Goal: Transaction & Acquisition: Purchase product/service

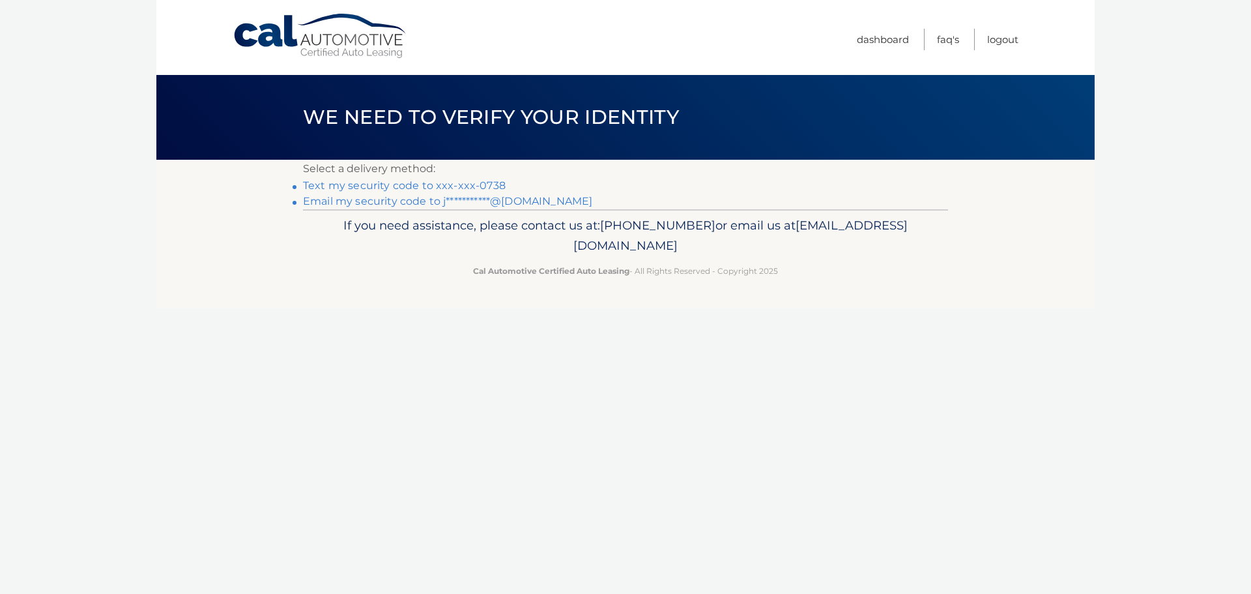
click at [322, 185] on link "Text my security code to xxx-xxx-0738" at bounding box center [404, 185] width 203 height 12
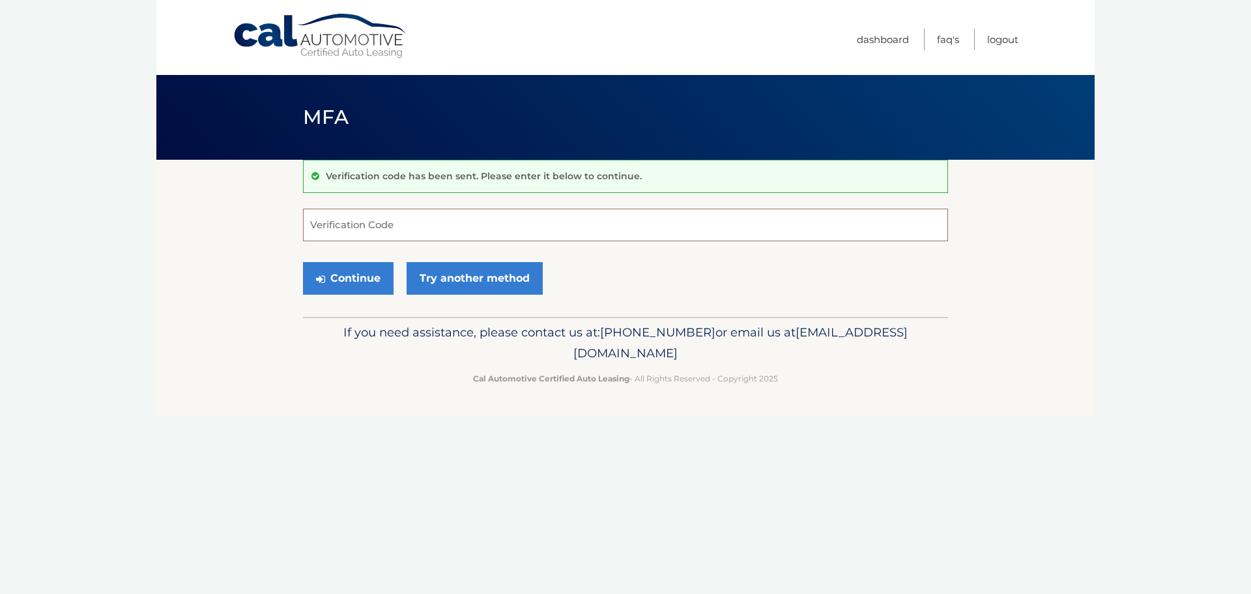
click at [463, 229] on input "Verification Code" at bounding box center [625, 225] width 645 height 33
type input "464133"
click at [323, 274] on icon "submit" at bounding box center [320, 279] width 9 height 10
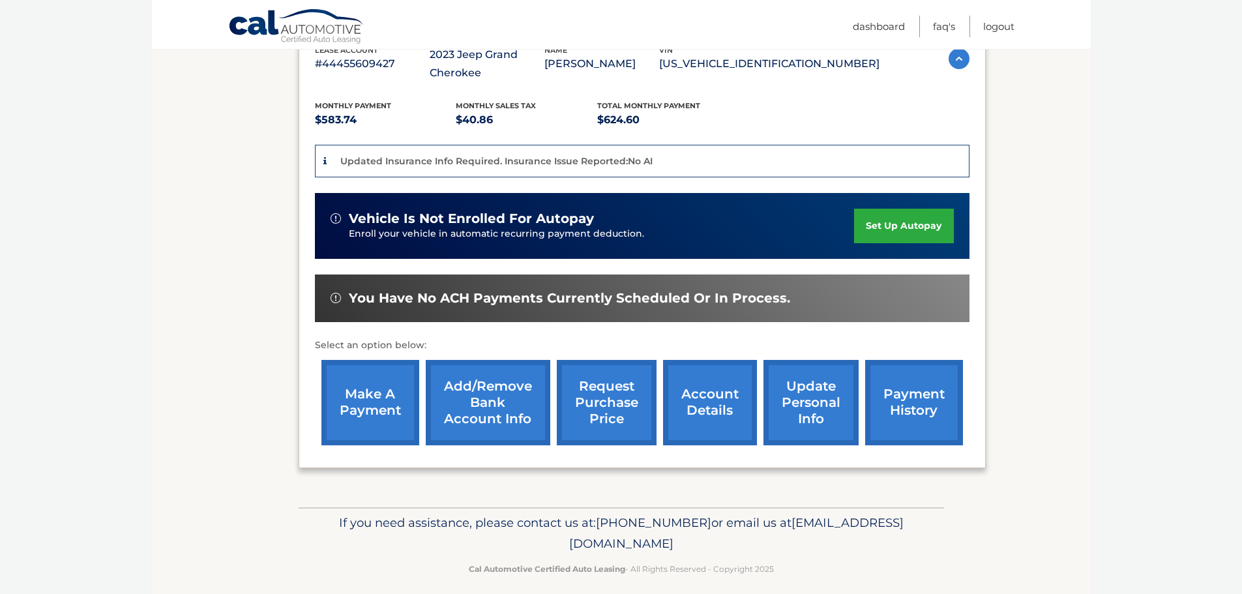
scroll to position [261, 0]
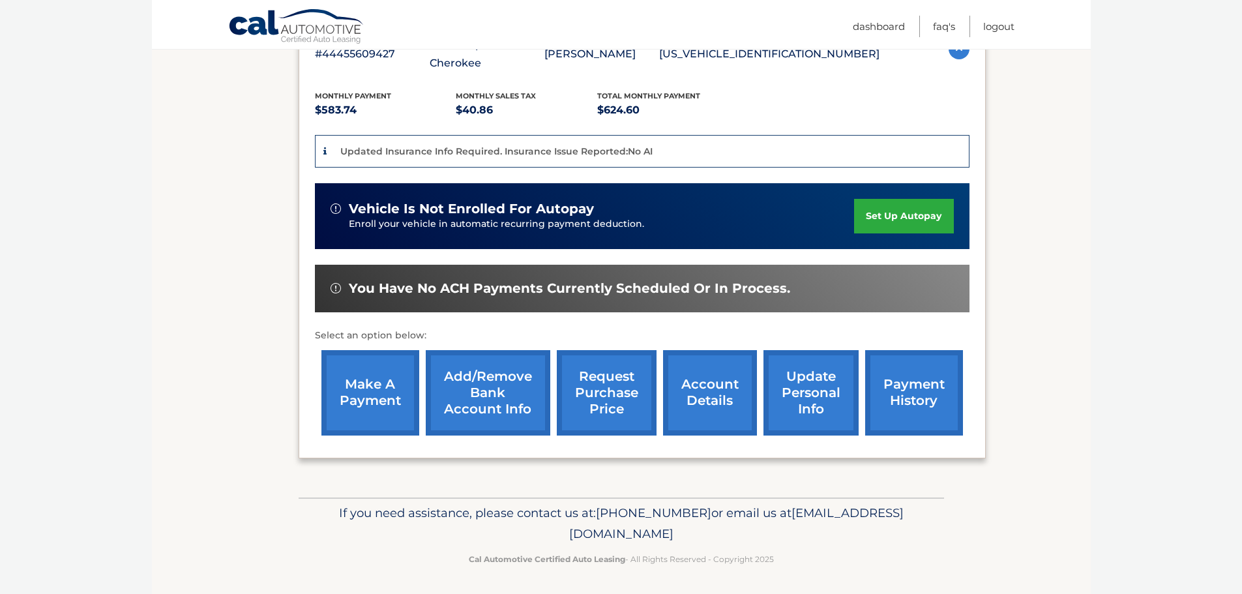
click at [368, 398] on link "make a payment" at bounding box center [370, 392] width 98 height 85
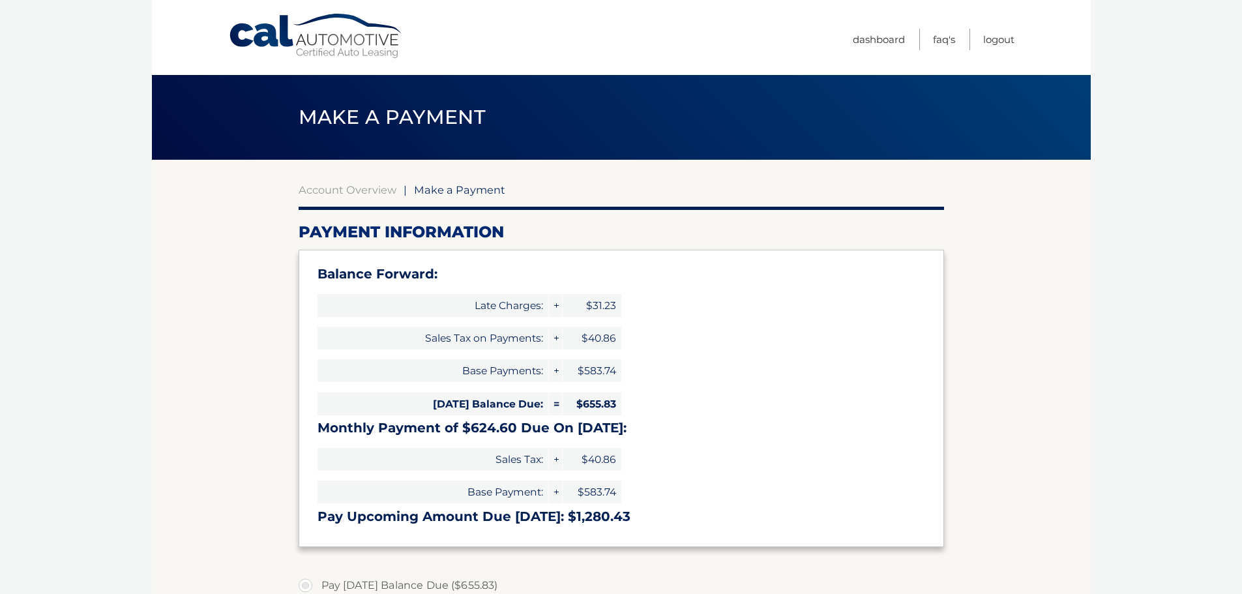
select select "NDRiYTZjNjUtYjBkZS00NGUyLTk2MGItNzA5ZDBhMTNjMTc5"
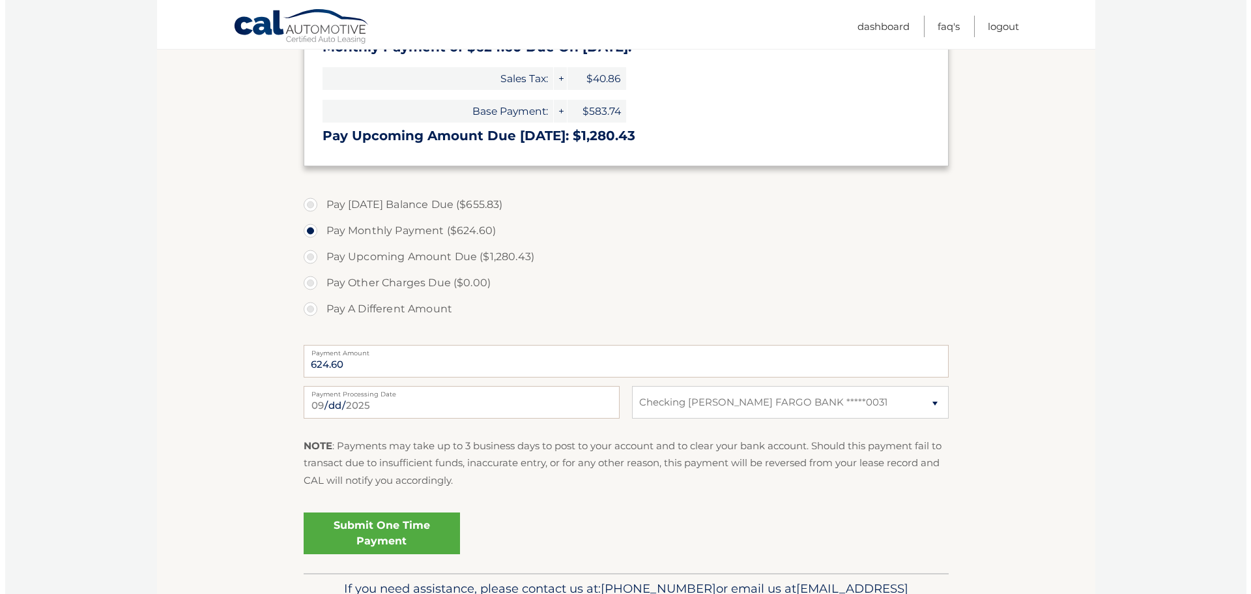
scroll to position [459, 0]
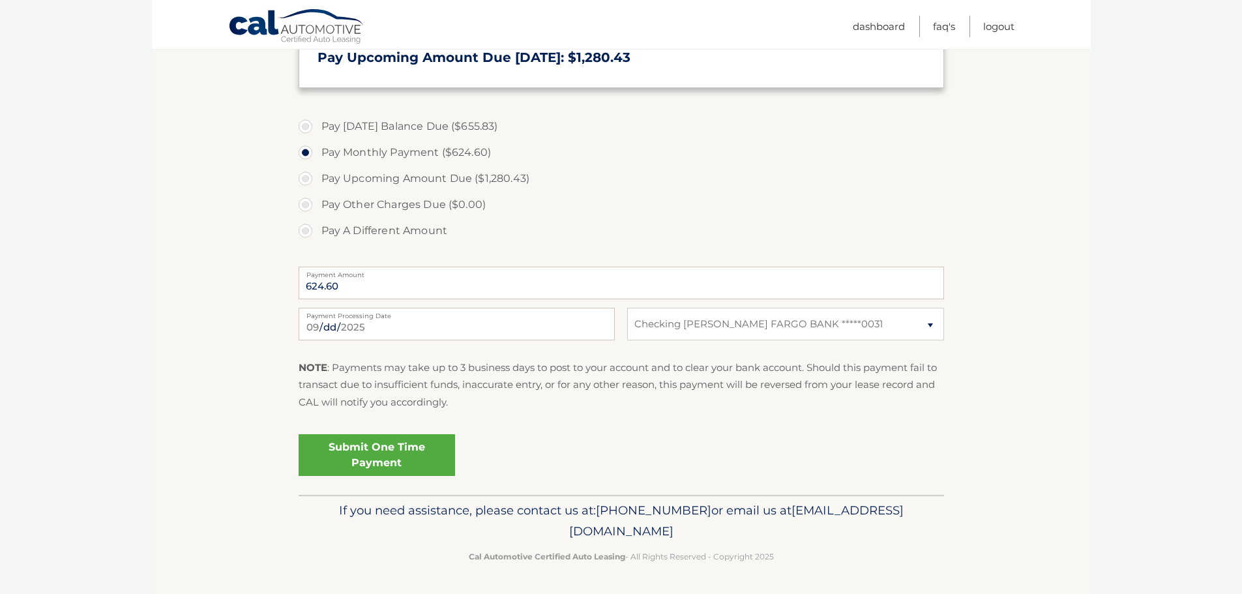
click at [379, 452] on link "Submit One Time Payment" at bounding box center [377, 455] width 156 height 42
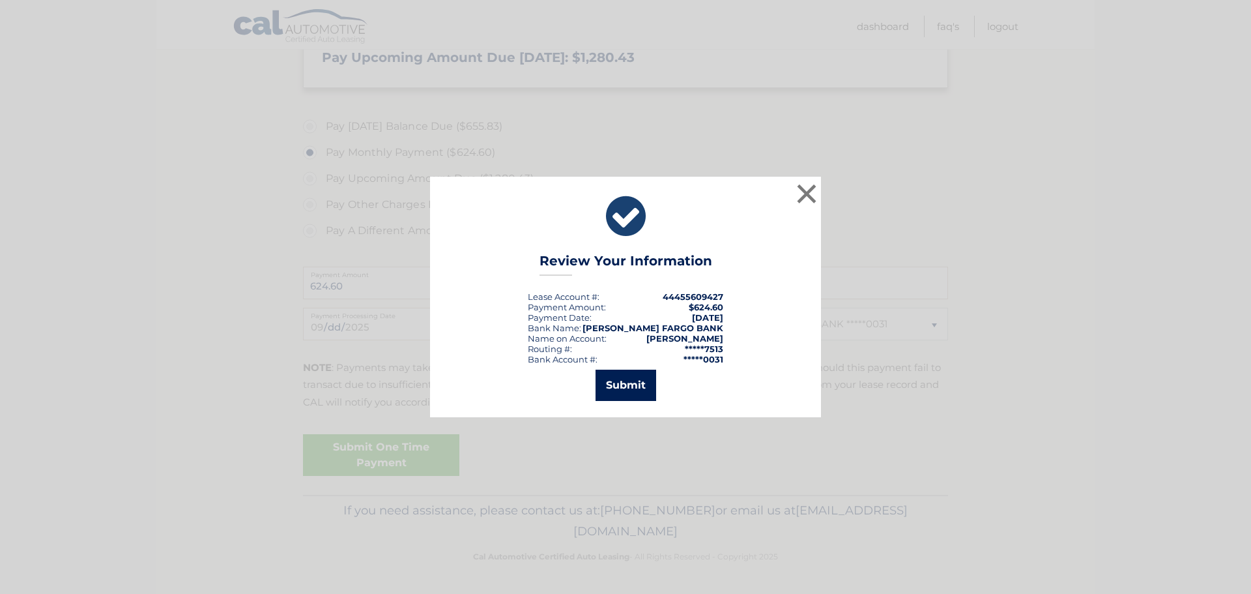
click at [628, 386] on button "Submit" at bounding box center [626, 385] width 61 height 31
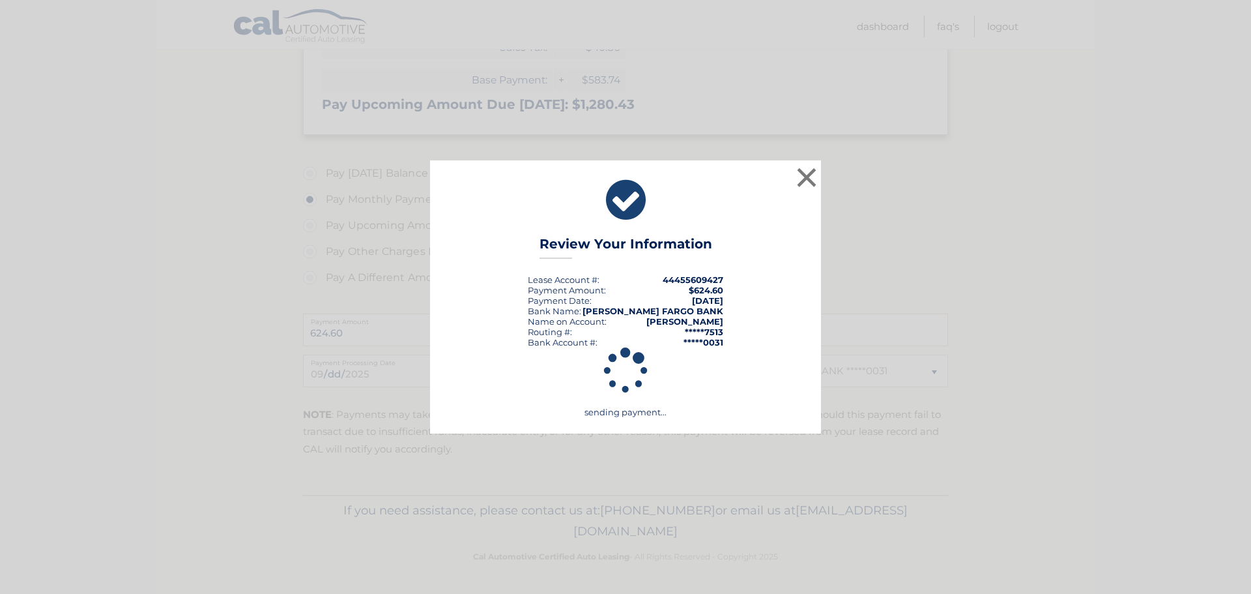
scroll to position [412, 0]
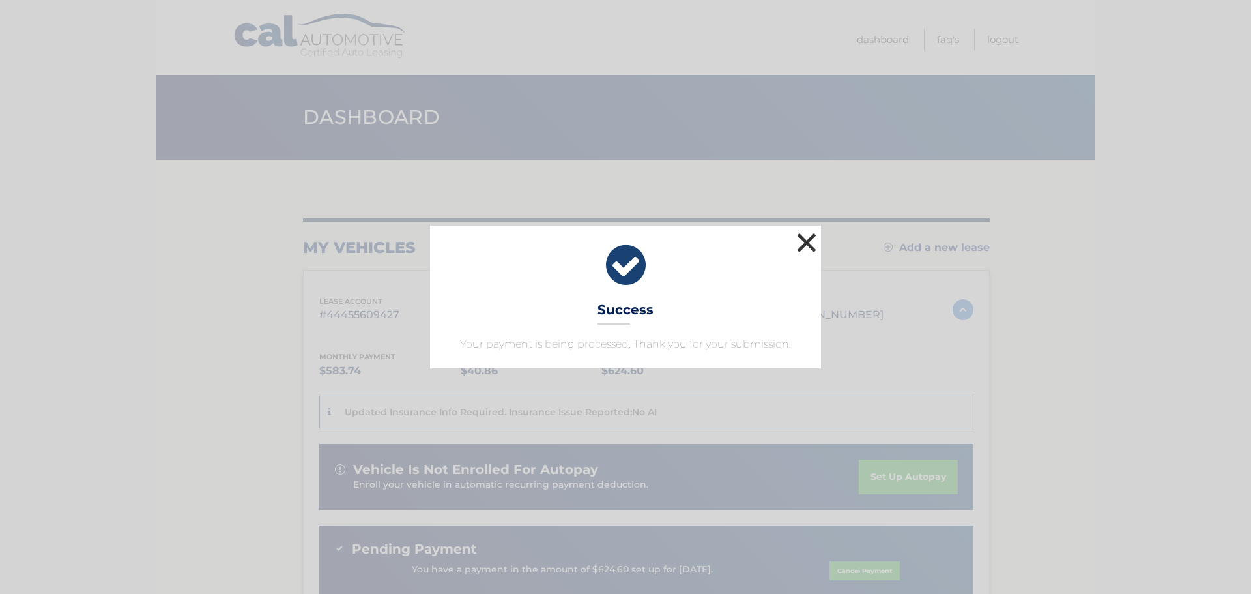
click at [806, 239] on button "×" at bounding box center [807, 242] width 26 height 26
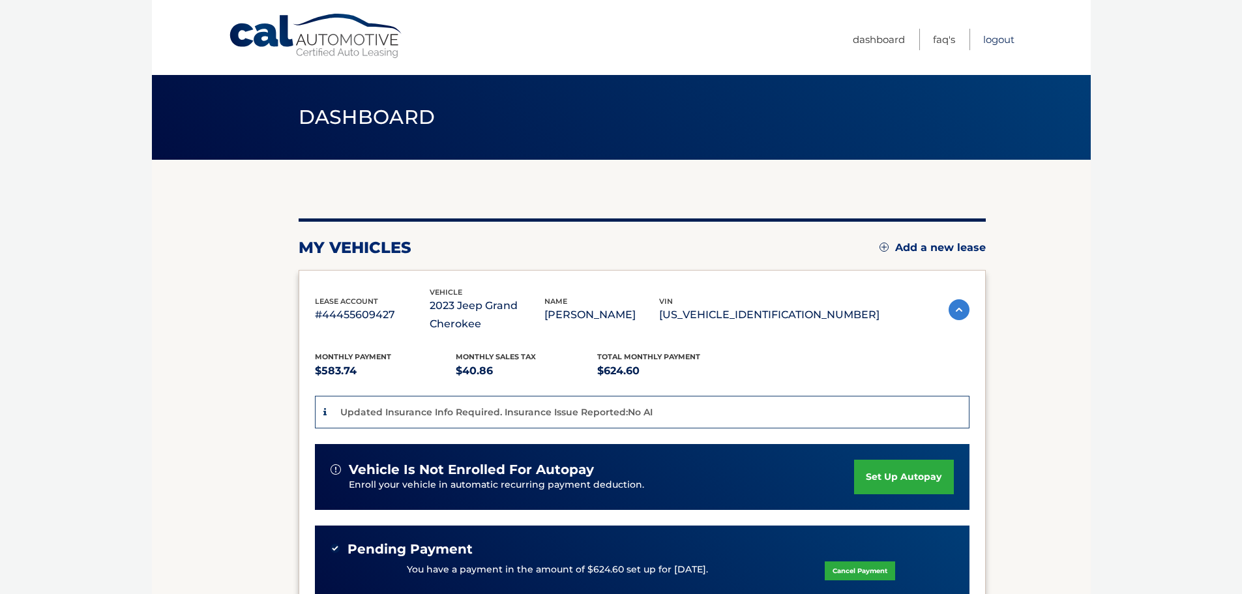
click at [1000, 39] on link "Logout" at bounding box center [998, 40] width 31 height 22
